Goal: Information Seeking & Learning: Learn about a topic

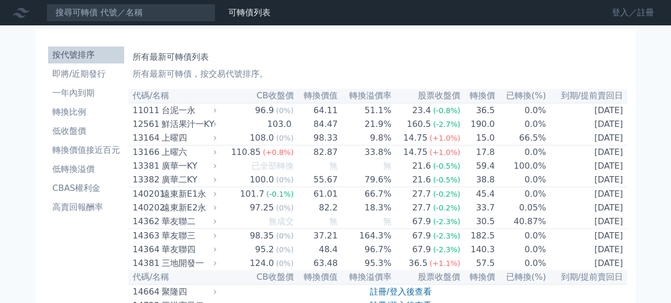
click at [617, 14] on link "登入／註冊" at bounding box center [632, 12] width 59 height 17
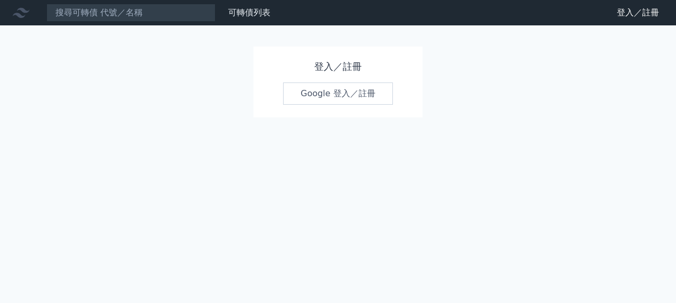
click at [354, 96] on link "Google 登入／註冊" at bounding box center [338, 93] width 110 height 22
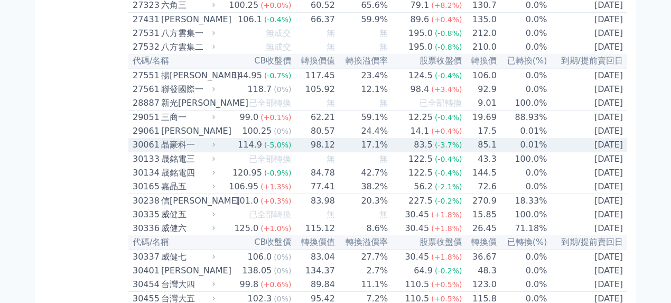
scroll to position [1302, 0]
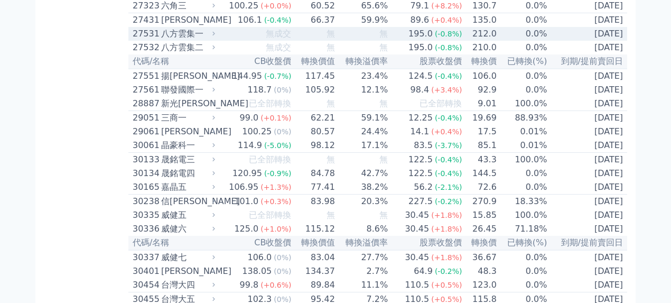
click at [171, 40] on div "八方雲集一" at bounding box center [187, 33] width 52 height 13
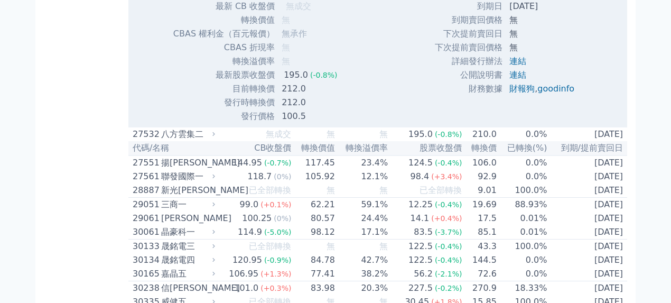
scroll to position [1619, 0]
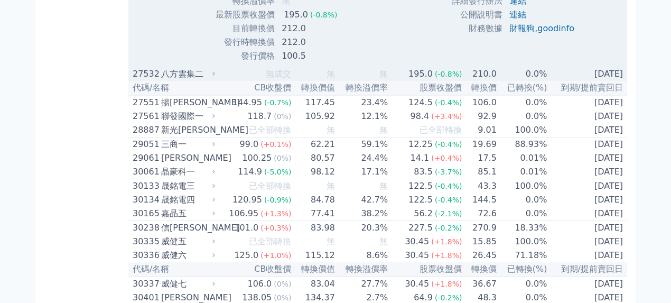
click at [181, 80] on div "八方雲集二" at bounding box center [187, 74] width 52 height 13
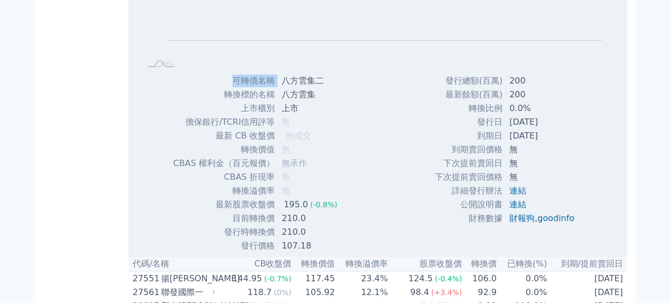
scroll to position [1760, 0]
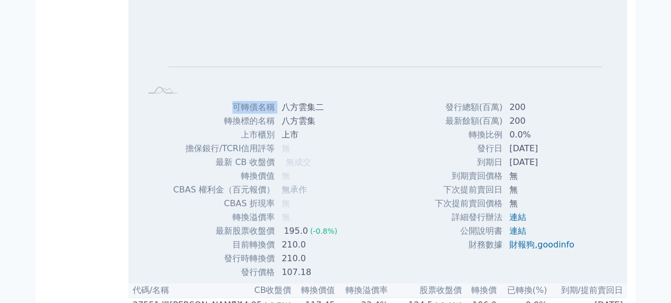
drag, startPoint x: 283, startPoint y: 167, endPoint x: 322, endPoint y: 166, distance: 39.1
click at [322, 166] on div "Zoom Out L L Chart created using amCharts library 可轉債名稱 八方雲集二 轉換標的名稱 八方雲集 上市櫃別 …" at bounding box center [377, 109] width 499 height 339
click at [305, 114] on td "八方雲集二" at bounding box center [310, 107] width 70 height 14
drag, startPoint x: 283, startPoint y: 200, endPoint x: 321, endPoint y: 200, distance: 38.0
click at [321, 114] on td "八方雲集二" at bounding box center [310, 107] width 70 height 14
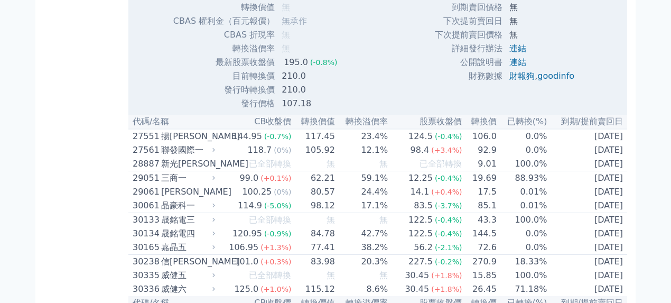
scroll to position [1936, 0]
